Goal: Information Seeking & Learning: Learn about a topic

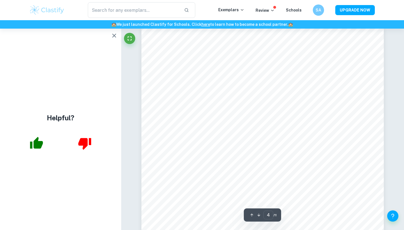
scroll to position [1064, 0]
type input "6"
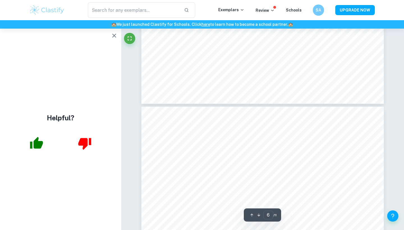
scroll to position [1605, 0]
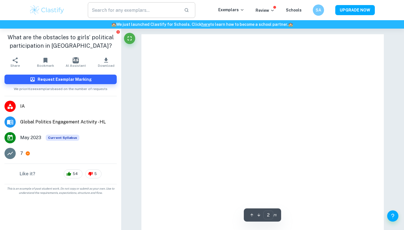
type input "1"
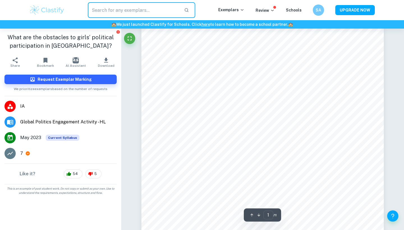
click at [170, 8] on input "text" at bounding box center [134, 10] width 92 height 16
type input "global politics"
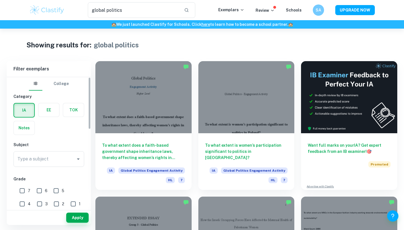
click at [37, 189] on input "6" at bounding box center [39, 190] width 11 height 11
checkbox input "true"
click at [17, 189] on input "7" at bounding box center [22, 190] width 11 height 11
checkbox input "true"
click at [74, 217] on button "Apply" at bounding box center [77, 218] width 22 height 10
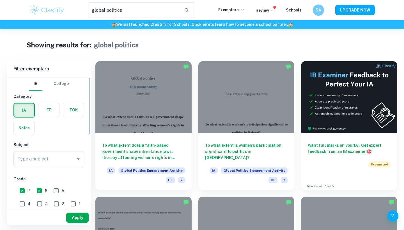
click at [74, 218] on button "Apply" at bounding box center [77, 218] width 22 height 10
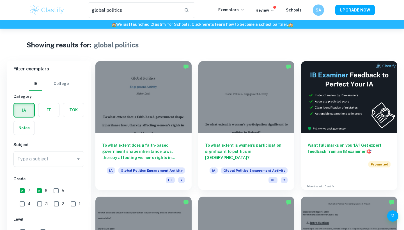
scroll to position [29, 0]
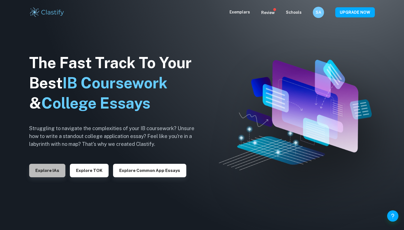
click at [56, 167] on button "Explore IAs" at bounding box center [47, 170] width 36 height 13
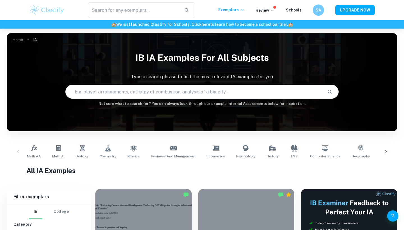
scroll to position [79, 0]
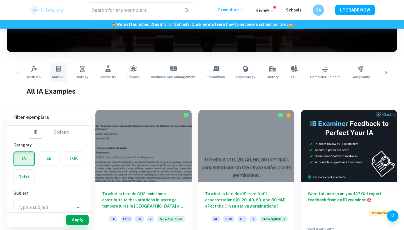
click at [51, 76] on link "Math AI" at bounding box center [58, 72] width 17 height 19
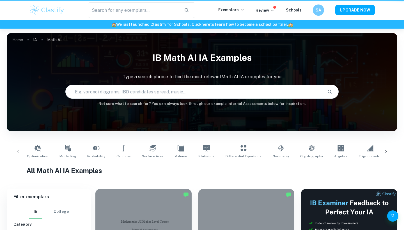
click at [51, 76] on p "Type a search phrase to find the most relevant Math AI IA examples for you" at bounding box center [202, 77] width 391 height 7
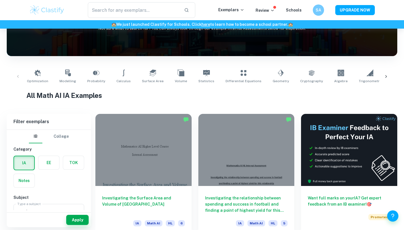
scroll to position [3, 0]
click at [386, 78] on icon at bounding box center [387, 77] width 6 height 6
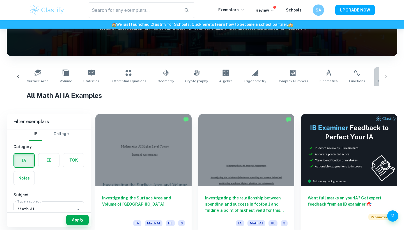
click at [375, 77] on link "Correlation" at bounding box center [386, 76] width 23 height 19
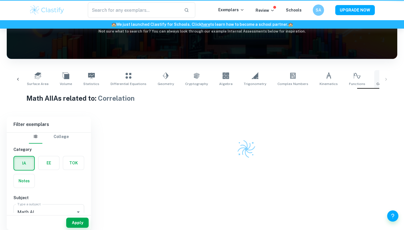
type input "Correlation"
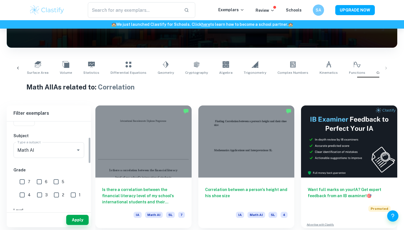
scroll to position [54, 0]
click at [40, 181] on input "6" at bounding box center [39, 181] width 11 height 11
checkbox input "true"
click at [18, 181] on input "7" at bounding box center [22, 181] width 11 height 11
checkbox input "true"
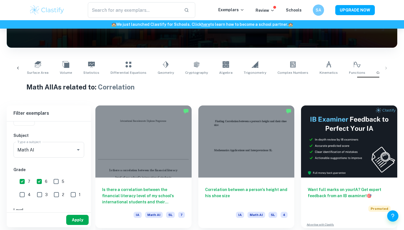
click at [72, 221] on button "Apply" at bounding box center [77, 220] width 22 height 10
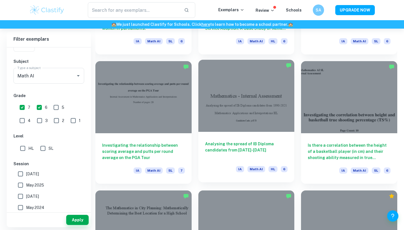
scroll to position [646, 0]
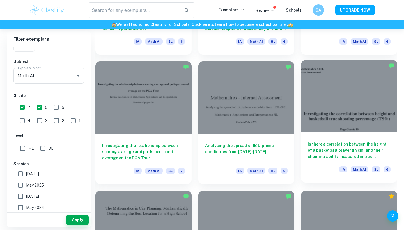
click at [330, 102] on div at bounding box center [349, 96] width 96 height 72
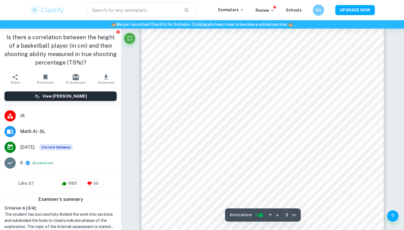
scroll to position [2972, 0]
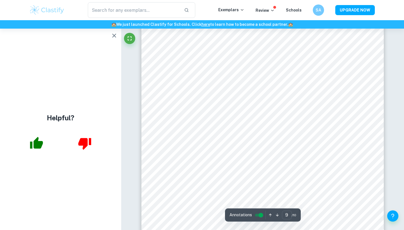
click at [214, 1] on div "​ Exemplars Review Schools SA UPGRADE NOW" at bounding box center [202, 10] width 404 height 20
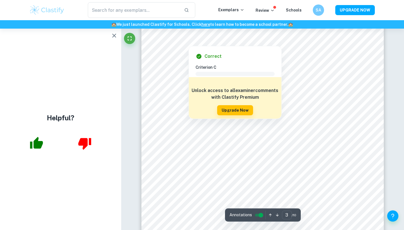
scroll to position [916, 0]
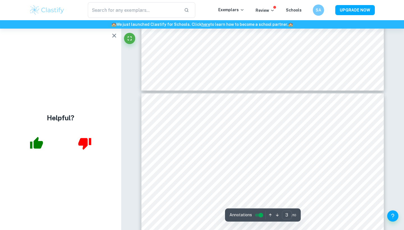
type input "4"
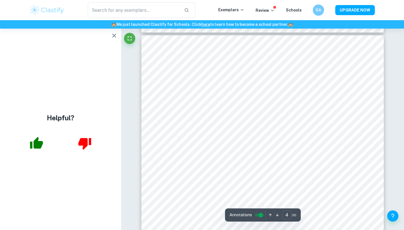
scroll to position [1322, 0]
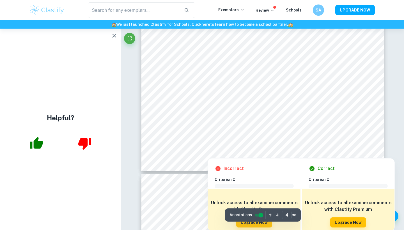
click at [163, 135] on div at bounding box center [228, 5] width 145 height 291
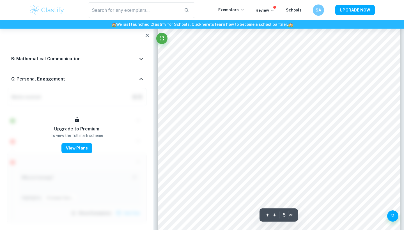
scroll to position [1413, 0]
type input "4"
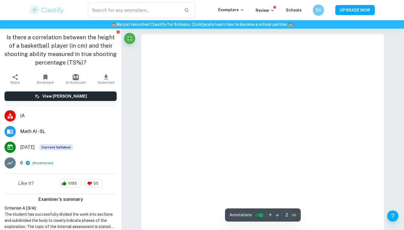
type input "1"
